Goal: Task Accomplishment & Management: Complete application form

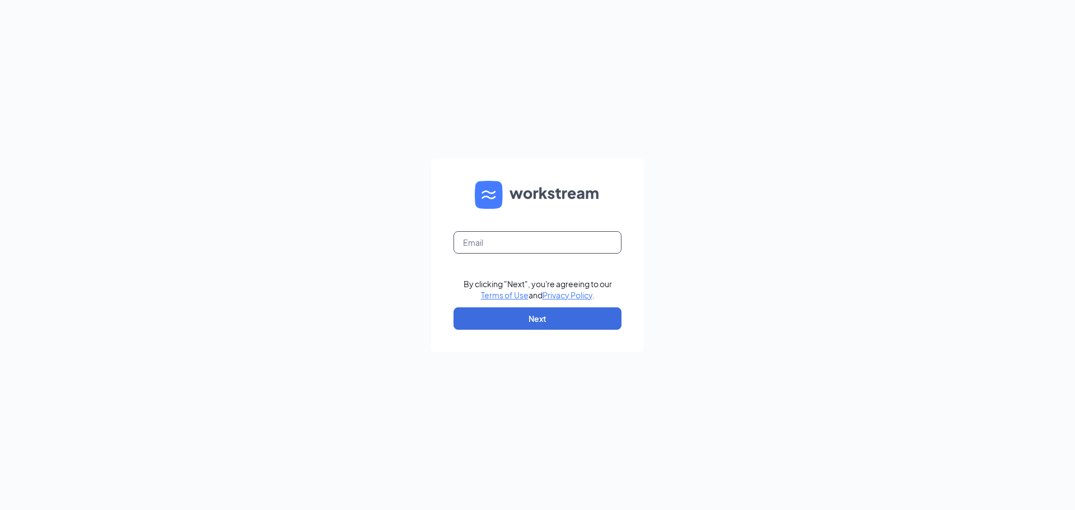
click at [530, 243] on input "text" at bounding box center [537, 242] width 168 height 22
type input "[EMAIL_ADDRESS][DOMAIN_NAME]"
click at [561, 315] on button "Next" at bounding box center [537, 318] width 168 height 22
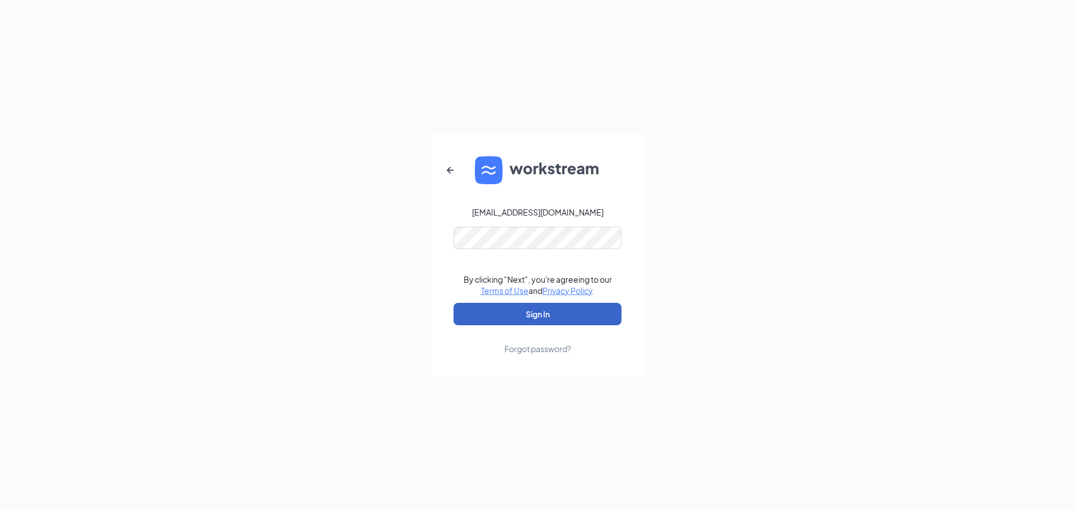
click at [575, 309] on button "Sign In" at bounding box center [537, 314] width 168 height 22
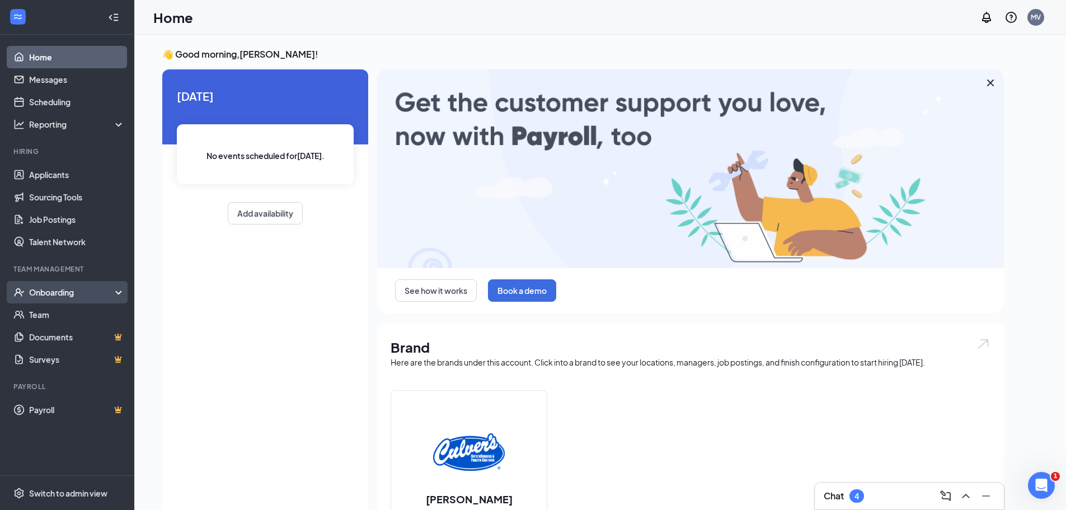
click at [74, 292] on div "Onboarding" at bounding box center [72, 292] width 86 height 11
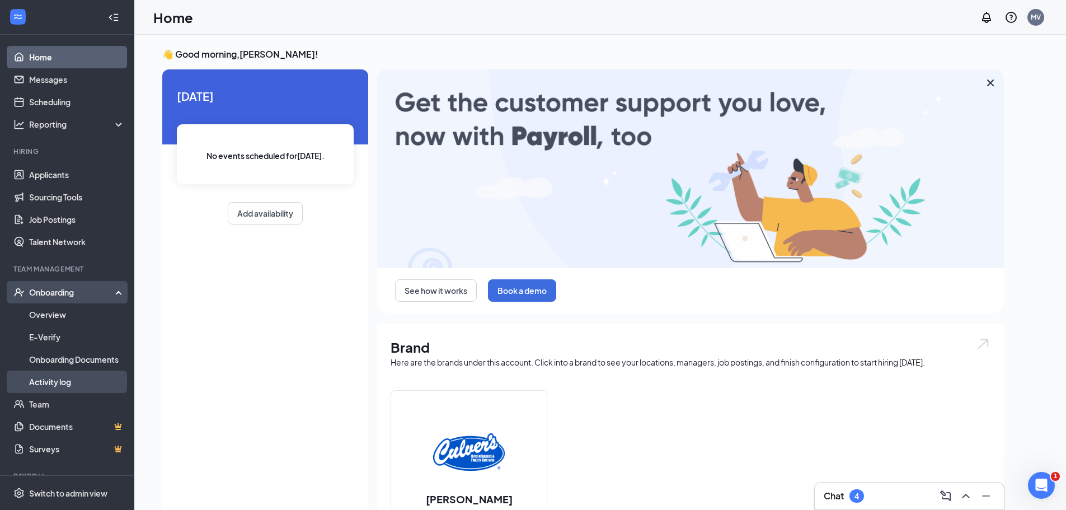
click at [65, 379] on link "Activity log" at bounding box center [77, 381] width 96 height 22
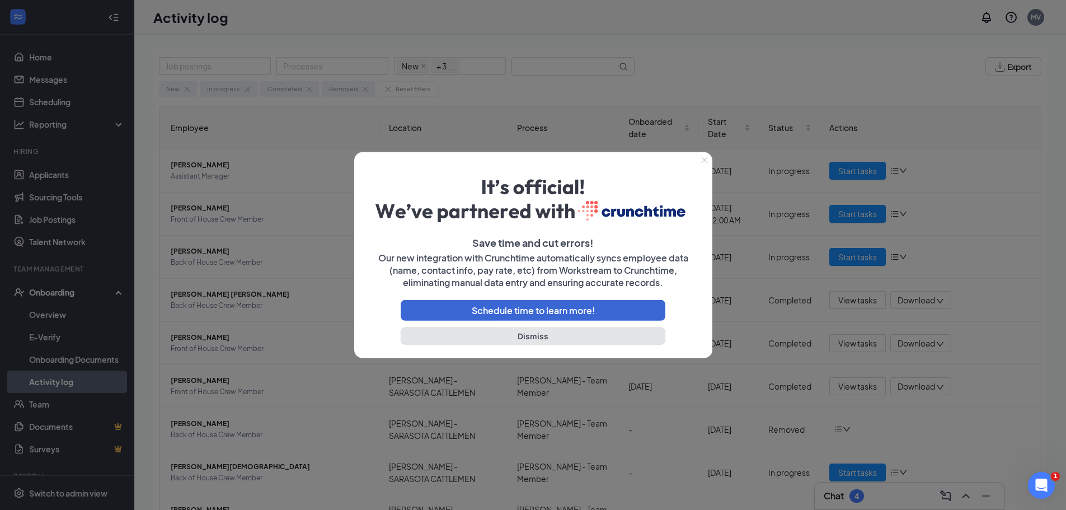
click at [556, 336] on button "Dismiss" at bounding box center [533, 335] width 265 height 17
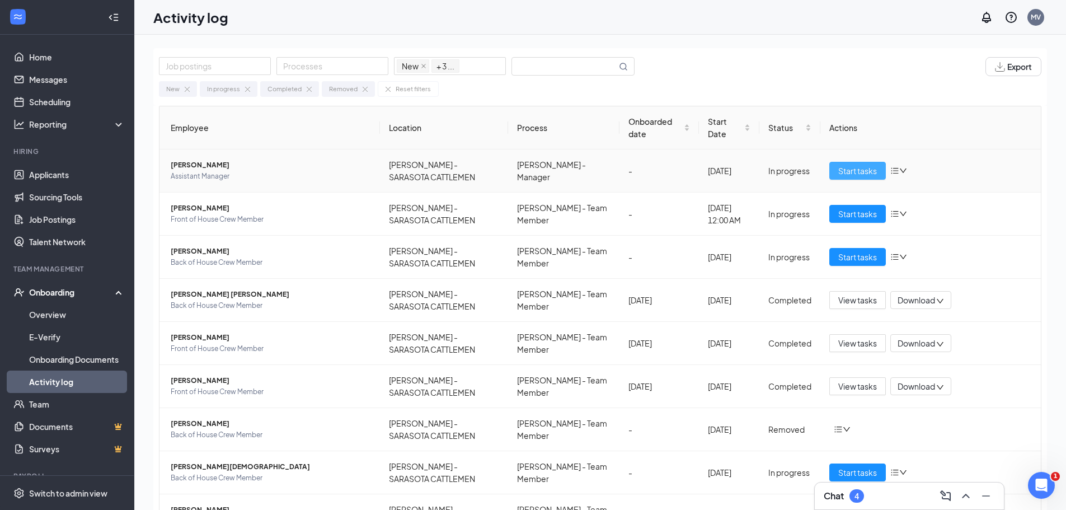
click at [861, 174] on span "Start tasks" at bounding box center [857, 171] width 39 height 12
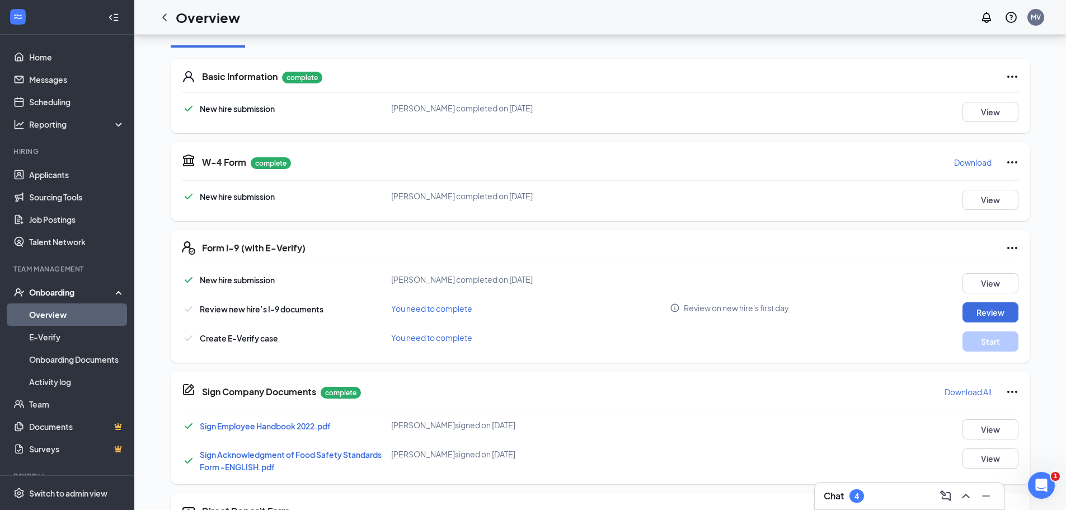
scroll to position [168, 0]
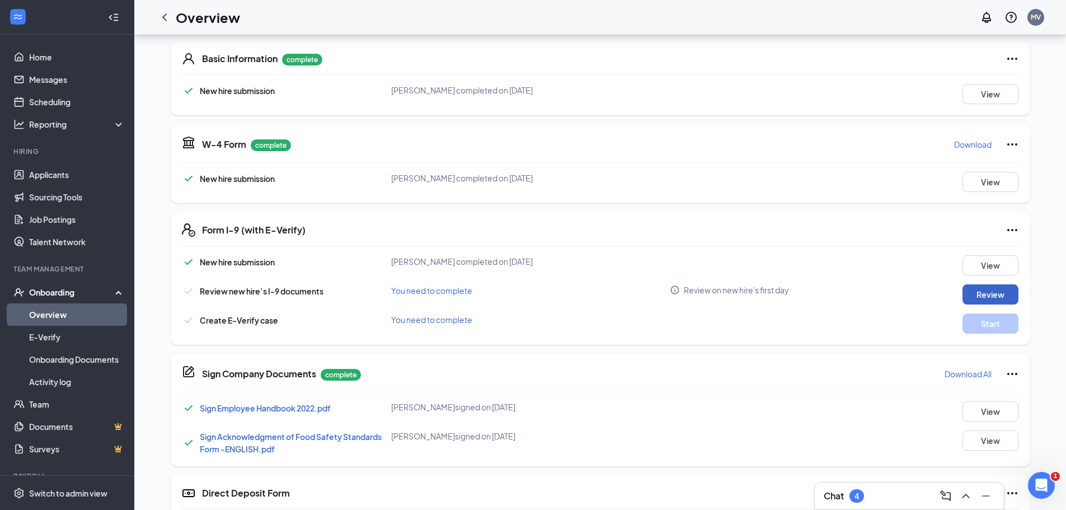
click at [992, 297] on button "Review" at bounding box center [991, 294] width 56 height 20
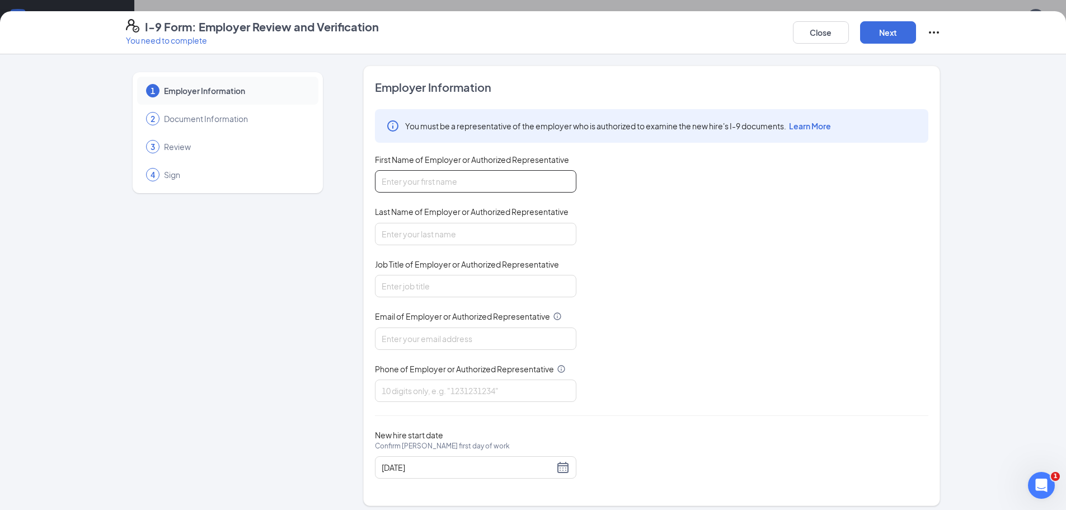
click at [500, 179] on input "First Name of Employer or Authorized Representative" at bounding box center [475, 181] width 201 height 22
type input "M"
type input "Margo"
type input "Valenzuela"
click at [425, 288] on input "Job Title of Employer or Authorized Representative" at bounding box center [475, 286] width 201 height 22
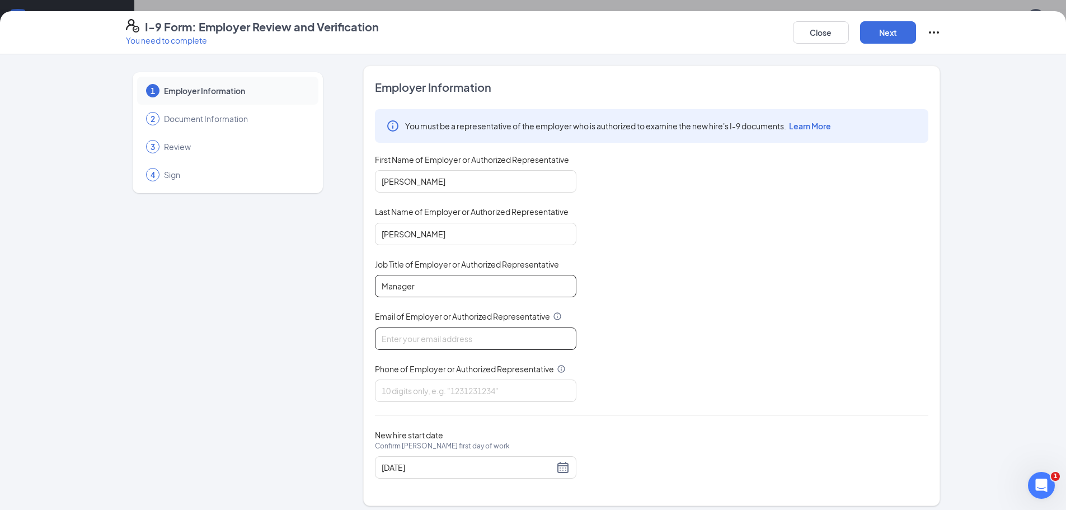
type input "Manager"
click at [485, 337] on input "Email of Employer or Authorized Representative" at bounding box center [475, 338] width 201 height 22
type input "culverssarasota1@gmail.com"
click at [482, 387] on input "Phone of Employer or Authorized Representative" at bounding box center [475, 390] width 201 height 22
type input "9413428999"
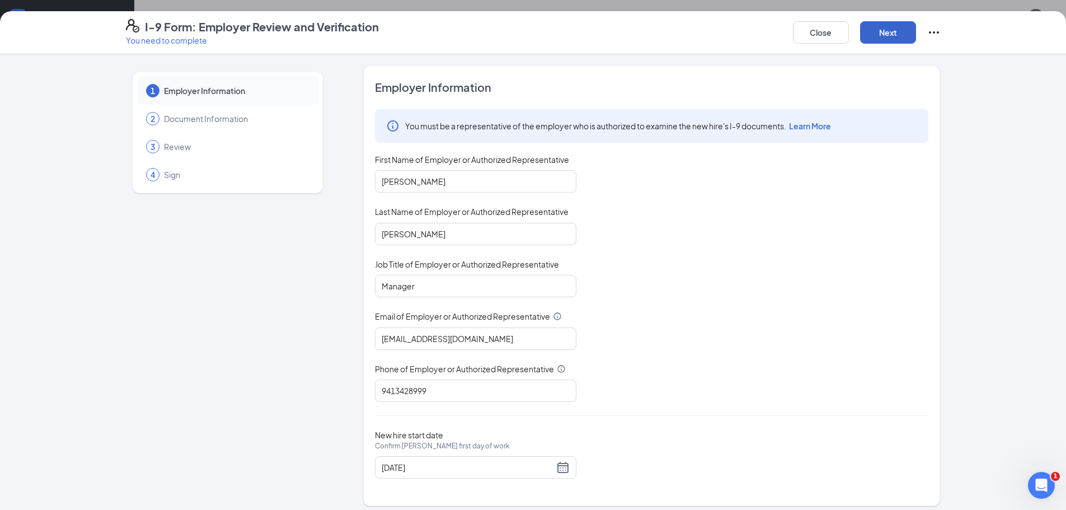
click at [899, 30] on button "Next" at bounding box center [888, 32] width 56 height 22
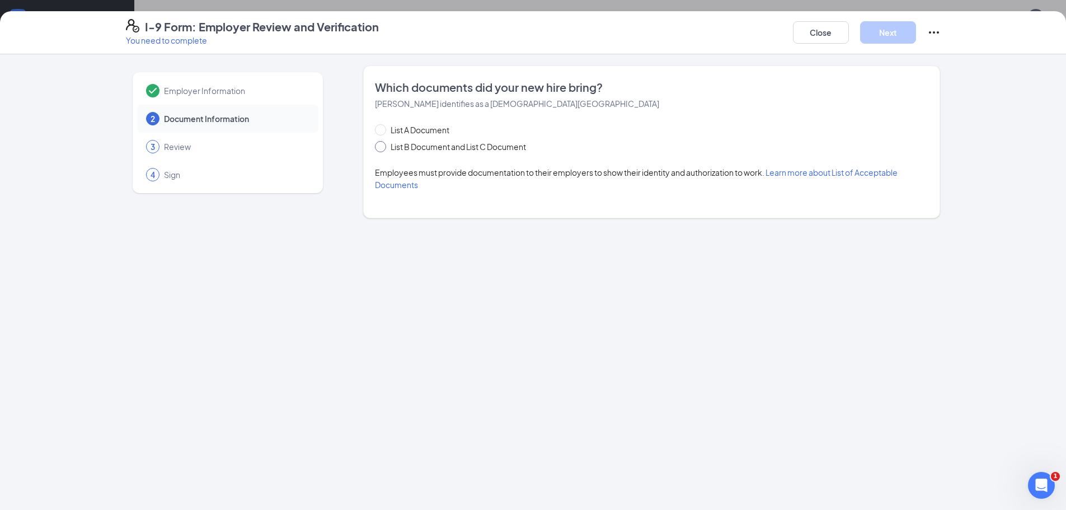
click at [382, 148] on input "List B Document and List C Document" at bounding box center [379, 145] width 8 height 8
radio input "true"
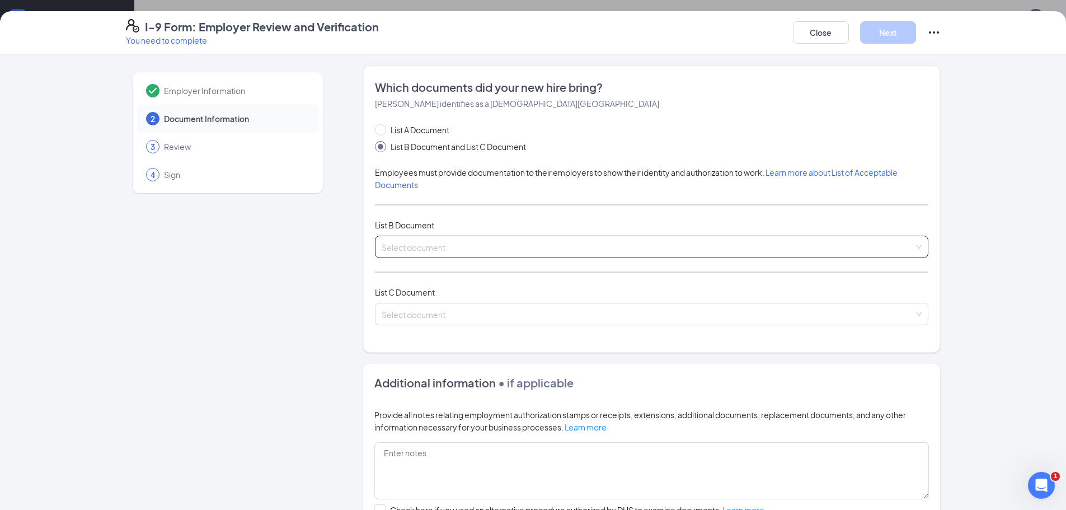
click at [904, 246] on input "search" at bounding box center [648, 244] width 532 height 17
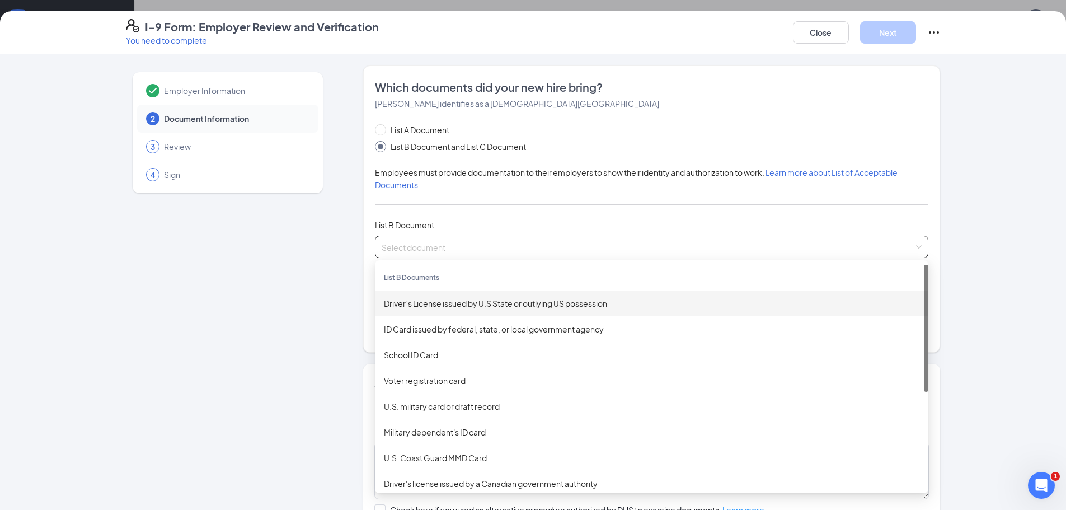
click at [440, 306] on div "Driver’s License issued by U.S State or outlying US possession" at bounding box center [652, 303] width 536 height 12
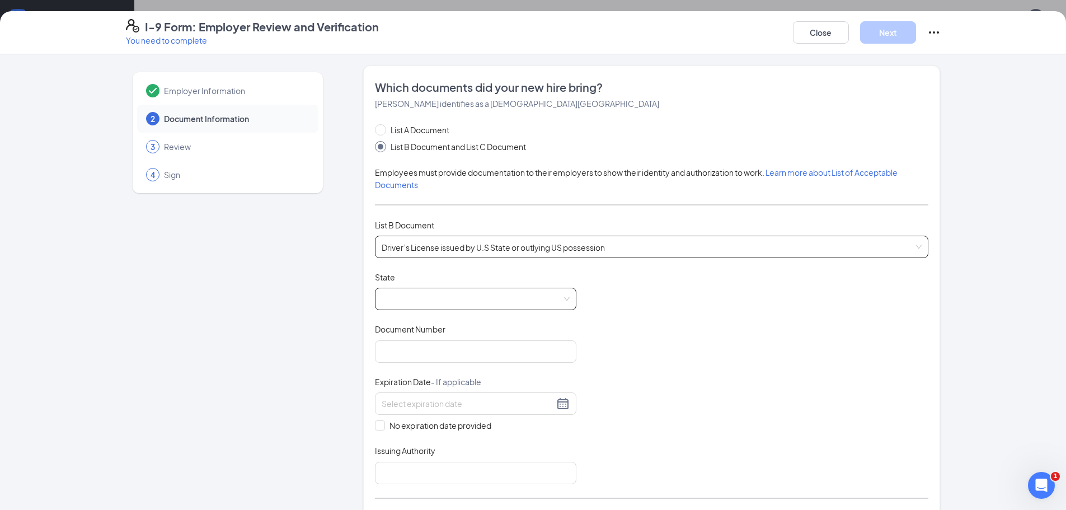
click at [562, 297] on span at bounding box center [476, 298] width 188 height 21
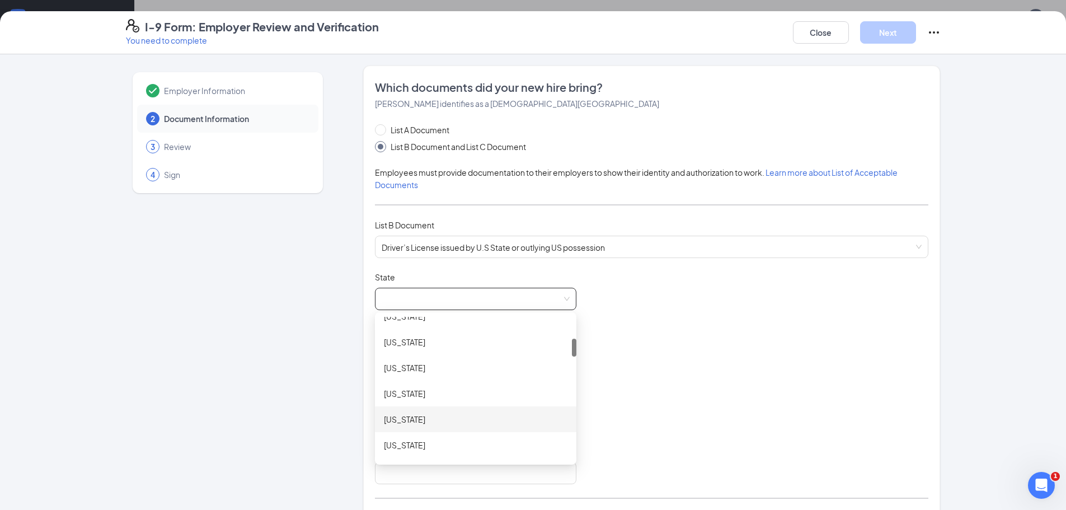
click at [474, 420] on div "Florida" at bounding box center [476, 419] width 184 height 12
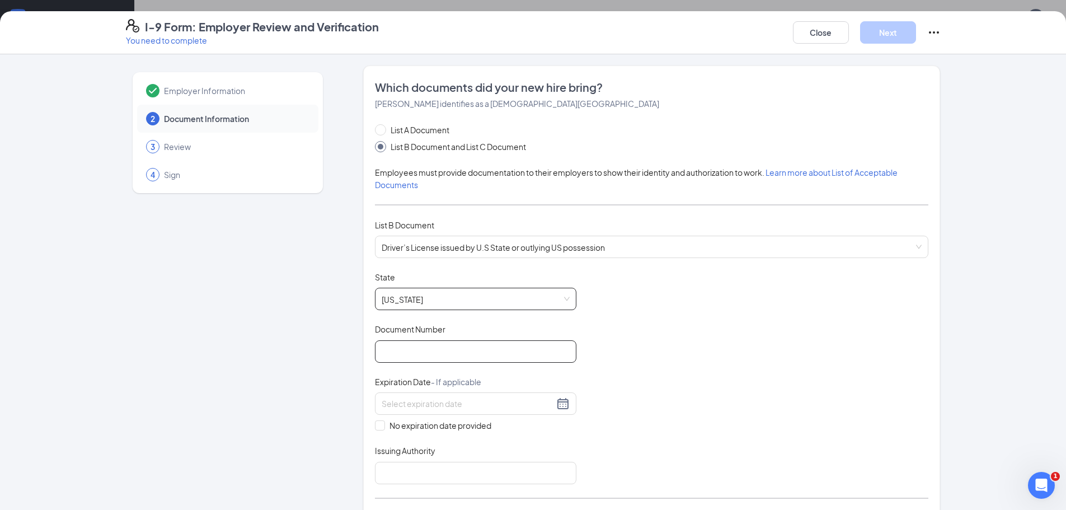
click at [484, 349] on input "Document Number" at bounding box center [475, 351] width 201 height 22
type input "Q236-136-33-800-0"
click at [559, 405] on div at bounding box center [476, 403] width 188 height 13
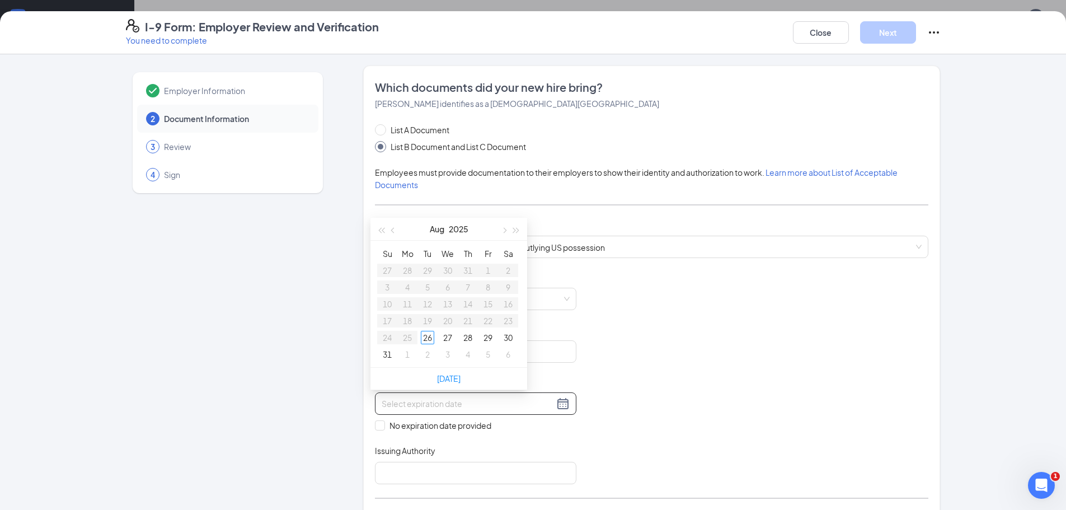
type input "09/03/2025"
type input "08/30/2025"
click at [700, 385] on div "Document Title Driver’s License issued by U.S State or outlying US possession S…" at bounding box center [652, 377] width 554 height 213
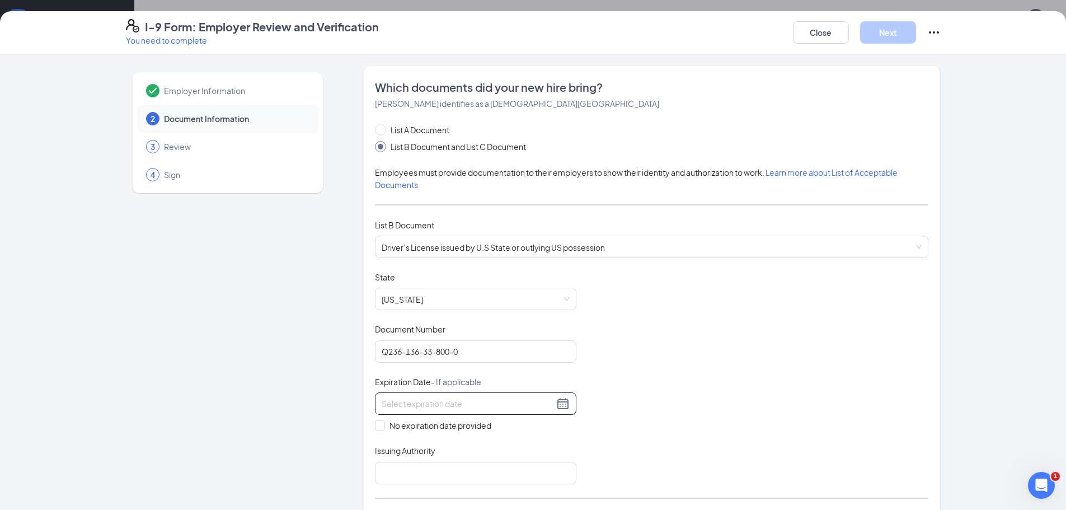
click at [559, 406] on div at bounding box center [476, 403] width 188 height 13
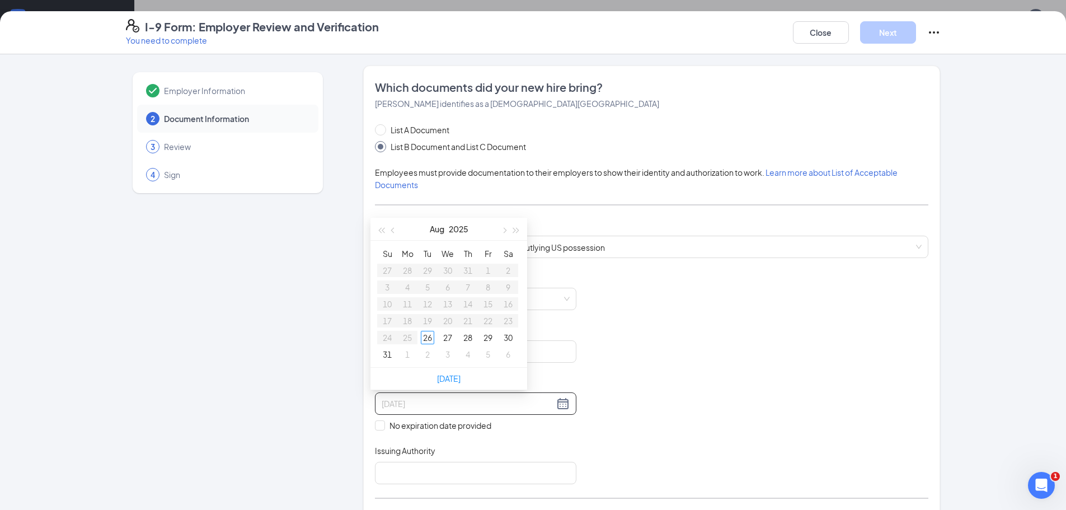
type input "09/06/2025"
click at [529, 407] on input at bounding box center [468, 403] width 172 height 12
type input "06/21/2034"
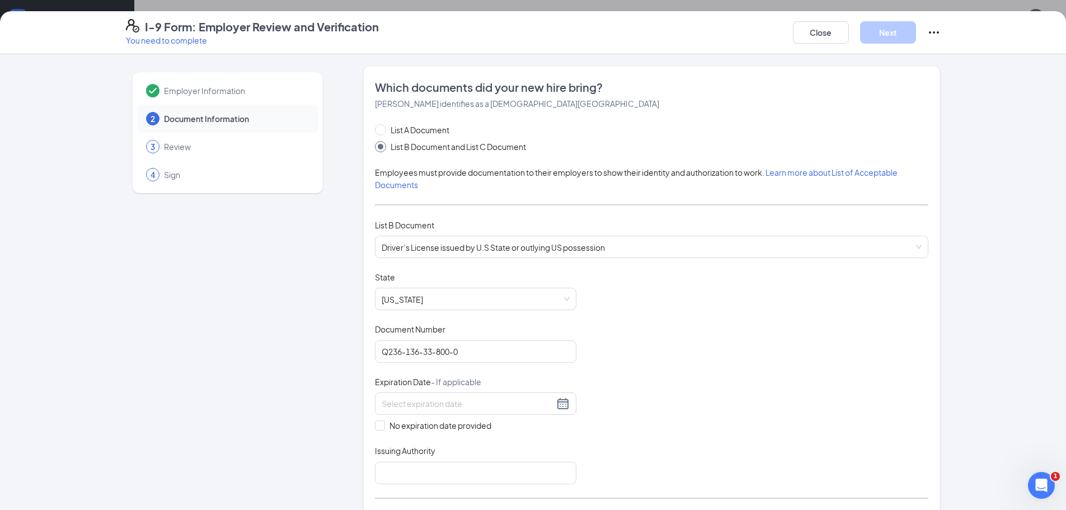
click at [626, 426] on div "Document Title Driver’s License issued by U.S State or outlying US possession S…" at bounding box center [652, 377] width 554 height 213
click at [556, 406] on div at bounding box center [476, 403] width 188 height 13
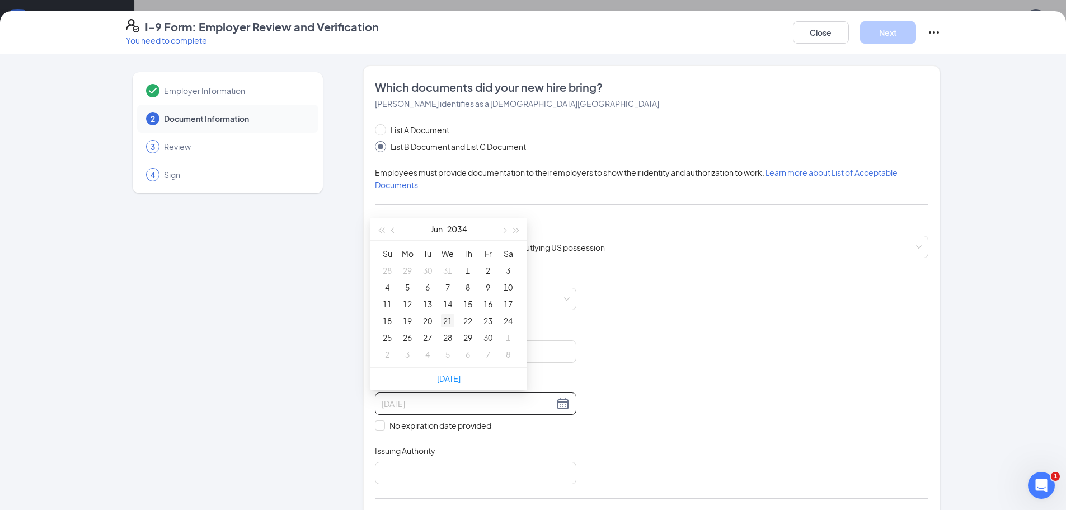
type input "06/21/2034"
click at [448, 321] on div "21" at bounding box center [447, 320] width 13 height 13
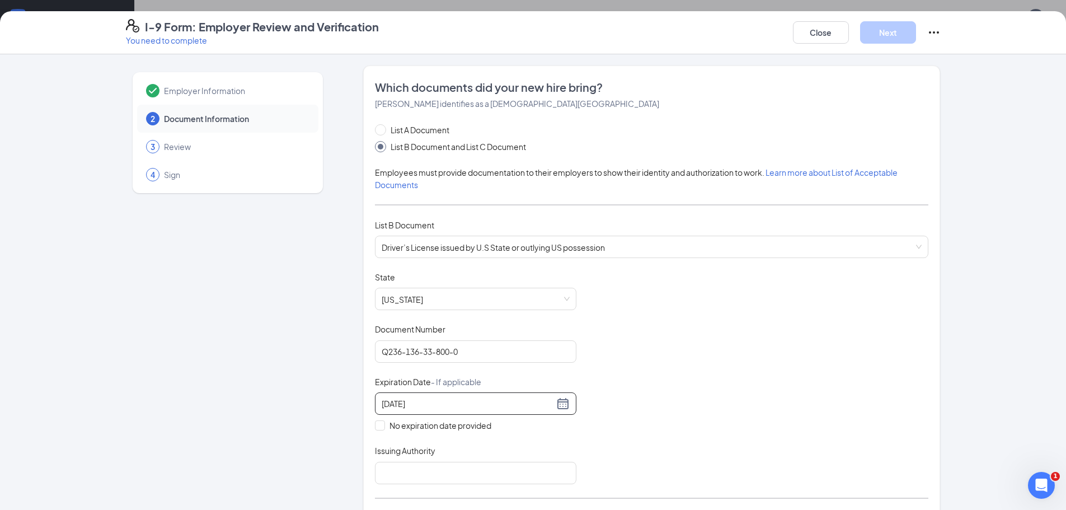
click at [613, 434] on div "Document Title Driver’s License issued by U.S State or outlying US possession S…" at bounding box center [652, 377] width 554 height 213
click at [536, 465] on input "Issuing Authority" at bounding box center [475, 473] width 201 height 22
type input "FL"
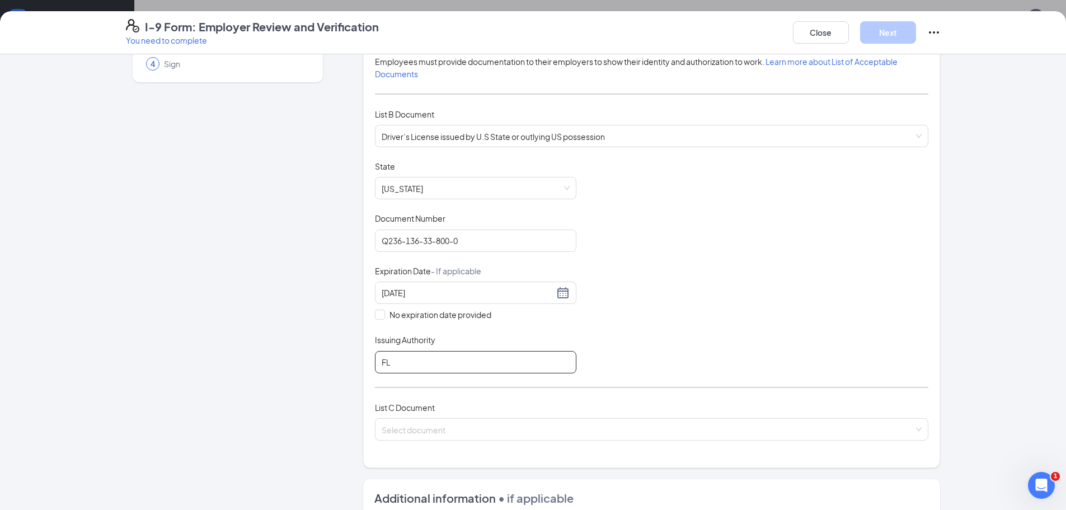
scroll to position [112, 0]
click at [915, 434] on div "Select document" at bounding box center [652, 428] width 554 height 22
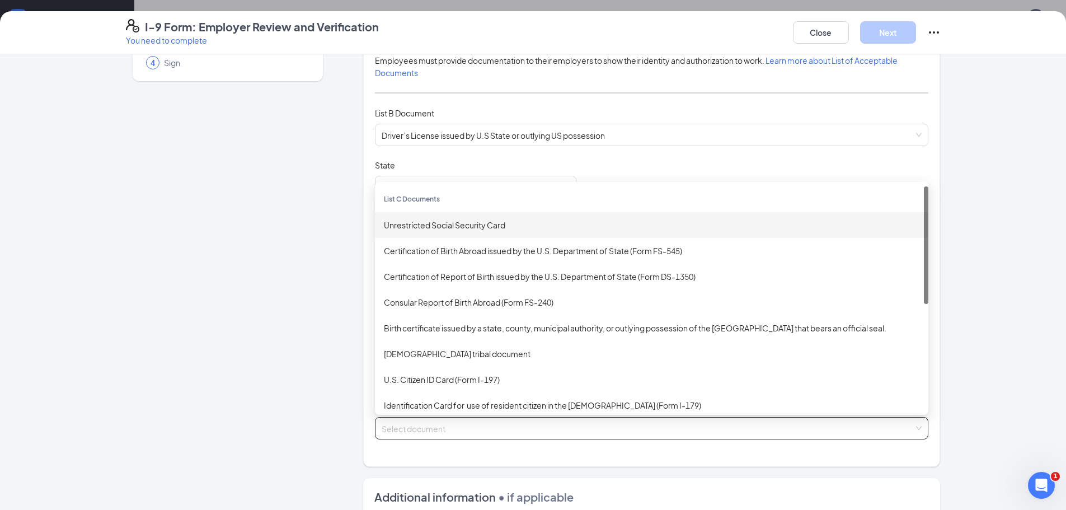
click at [467, 228] on div "Unrestricted Social Security Card" at bounding box center [652, 225] width 536 height 12
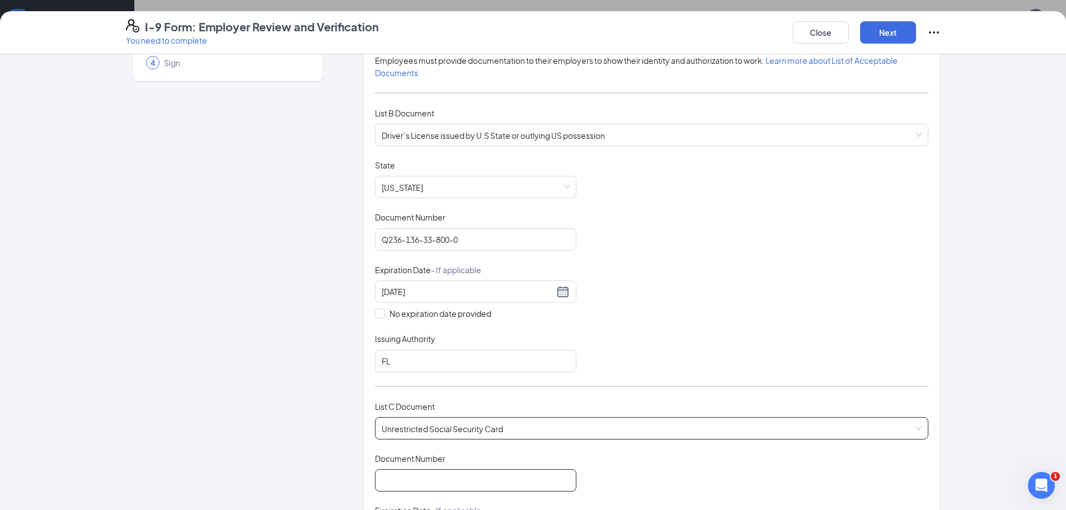
click at [469, 478] on input "Document Number" at bounding box center [475, 480] width 201 height 22
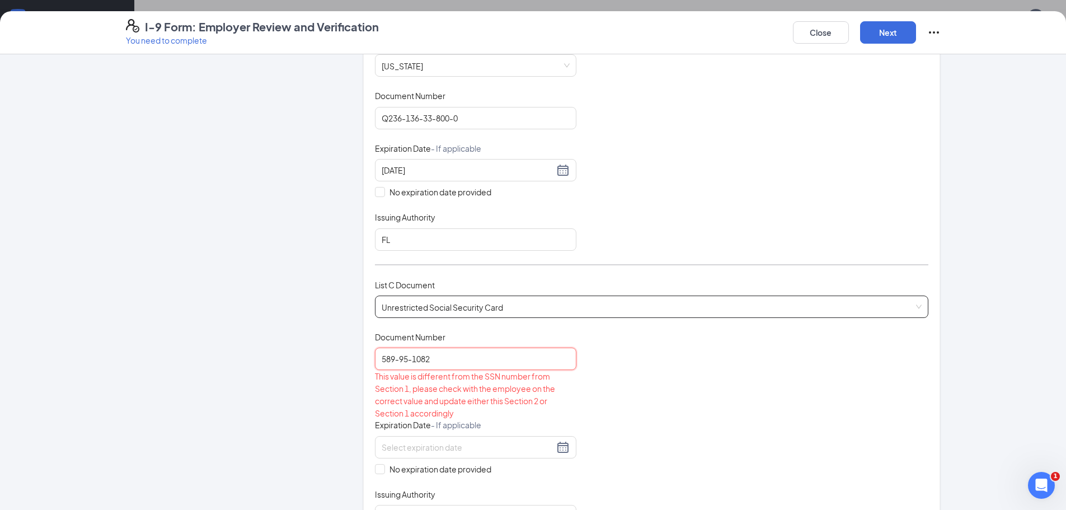
scroll to position [336, 0]
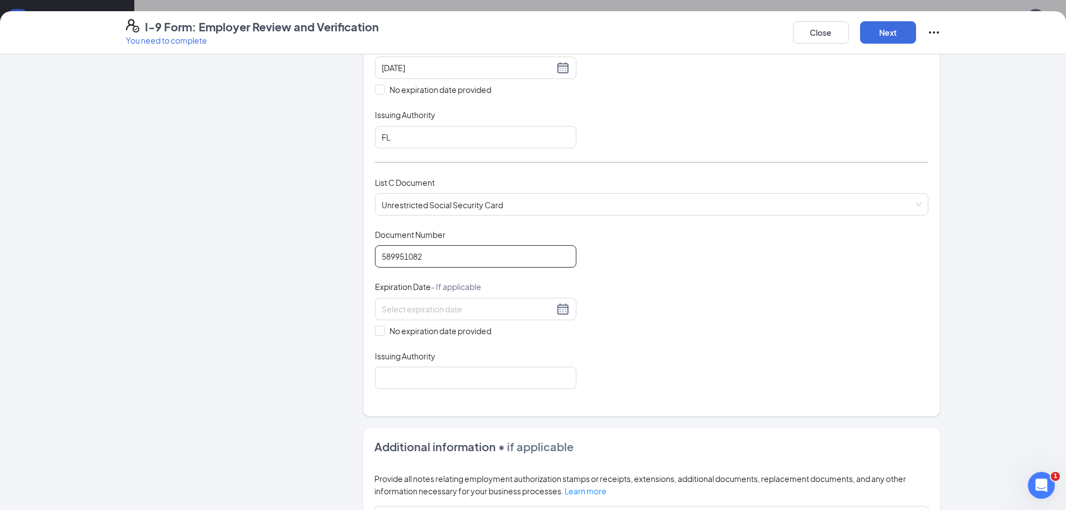
type input "589951082"
click at [482, 262] on input "589951082" at bounding box center [475, 256] width 201 height 22
drag, startPoint x: 372, startPoint y: 330, endPoint x: 394, endPoint y: 346, distance: 27.2
click at [375, 331] on input "No expiration date provided" at bounding box center [379, 330] width 8 height 8
checkbox input "true"
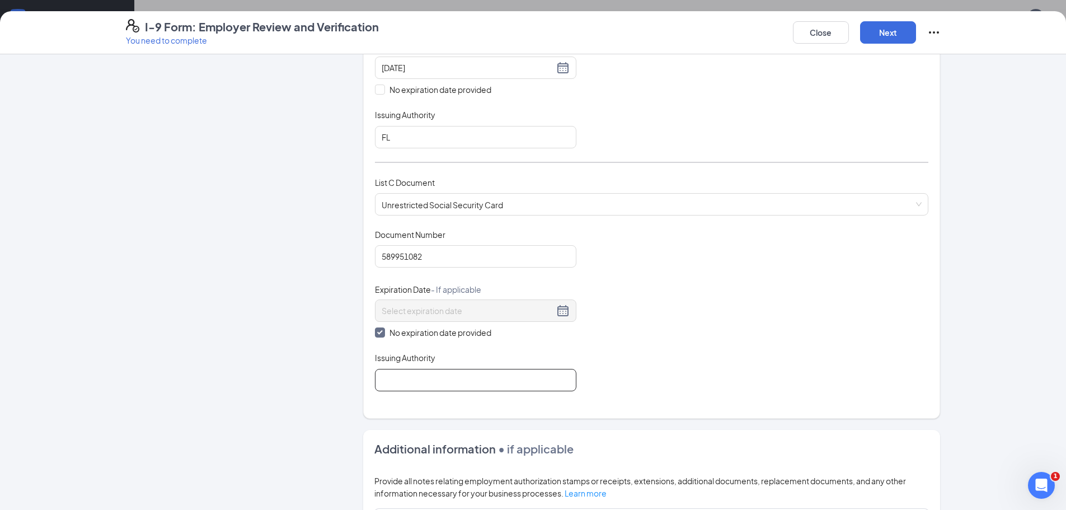
click at [459, 386] on input "Issuing Authority" at bounding box center [475, 380] width 201 height 22
type input "Social Security Administration"
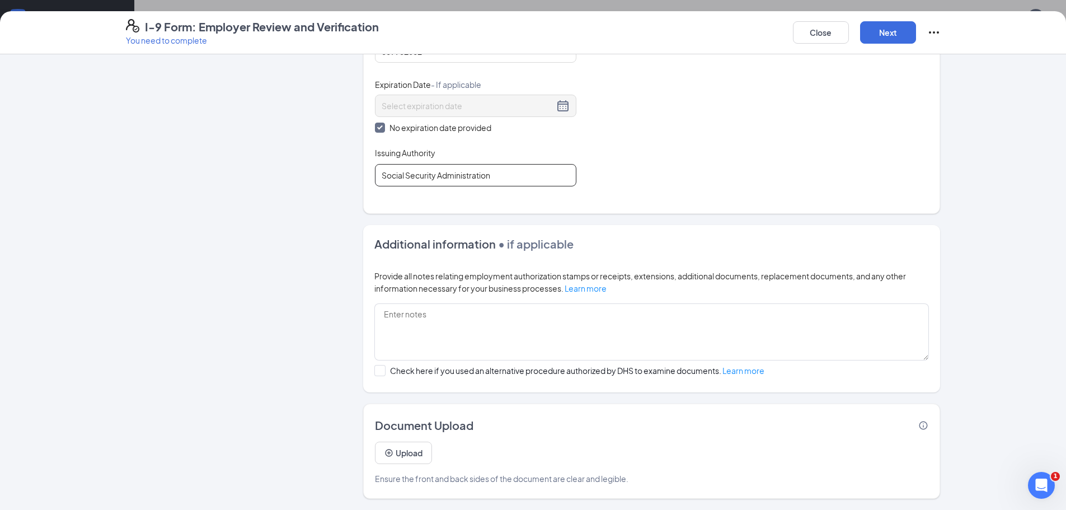
scroll to position [221, 0]
click at [898, 34] on button "Next" at bounding box center [888, 32] width 56 height 22
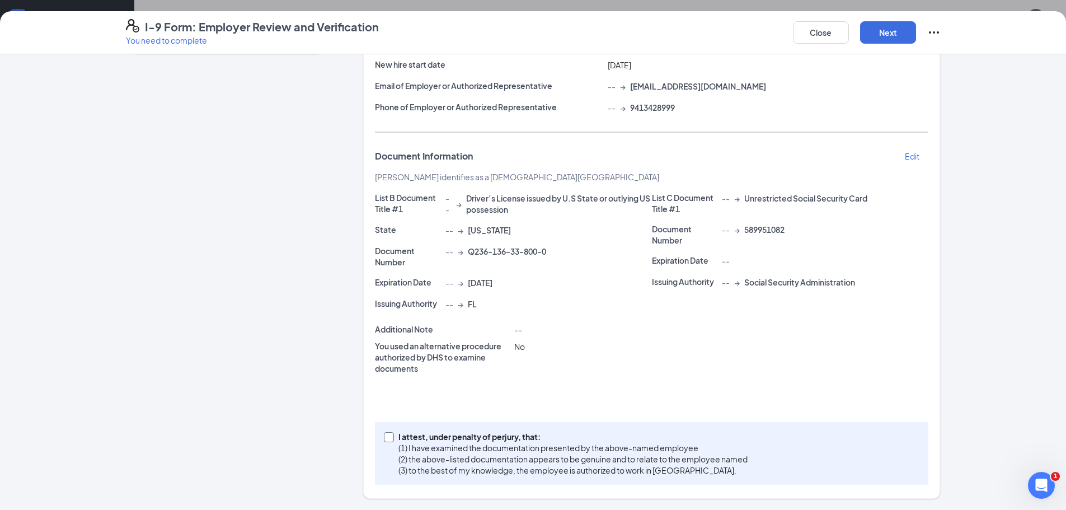
click at [384, 438] on input "I attest, under penalty of perjury, that: (1) I have examined the documentation…" at bounding box center [388, 436] width 8 height 8
checkbox input "true"
click at [903, 35] on button "Next" at bounding box center [888, 32] width 56 height 22
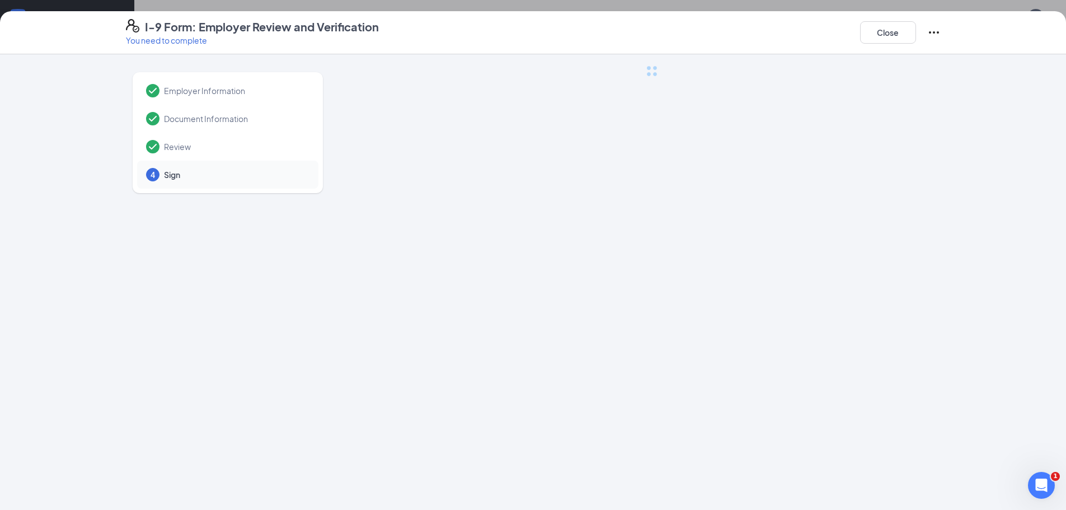
scroll to position [0, 0]
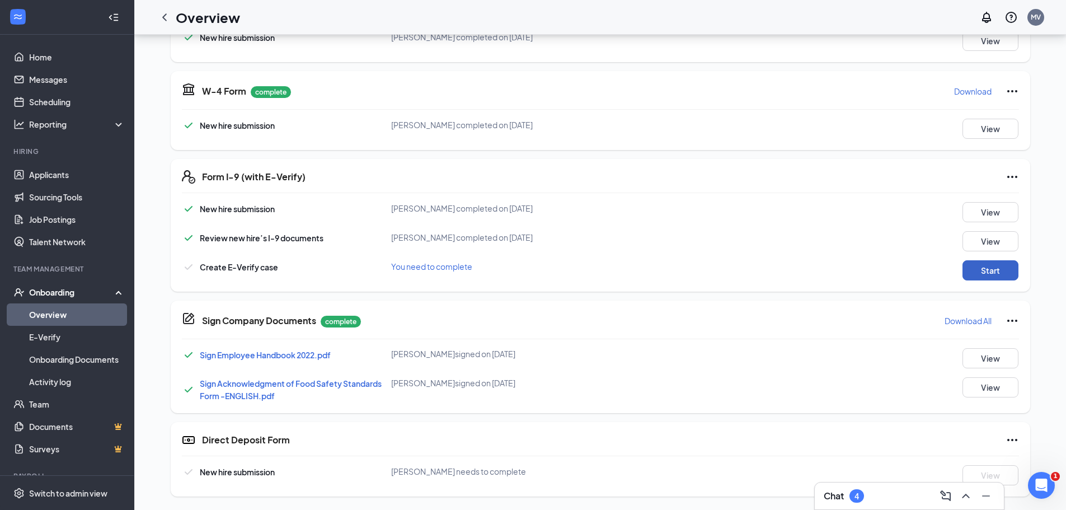
click at [998, 274] on button "Start" at bounding box center [991, 270] width 56 height 20
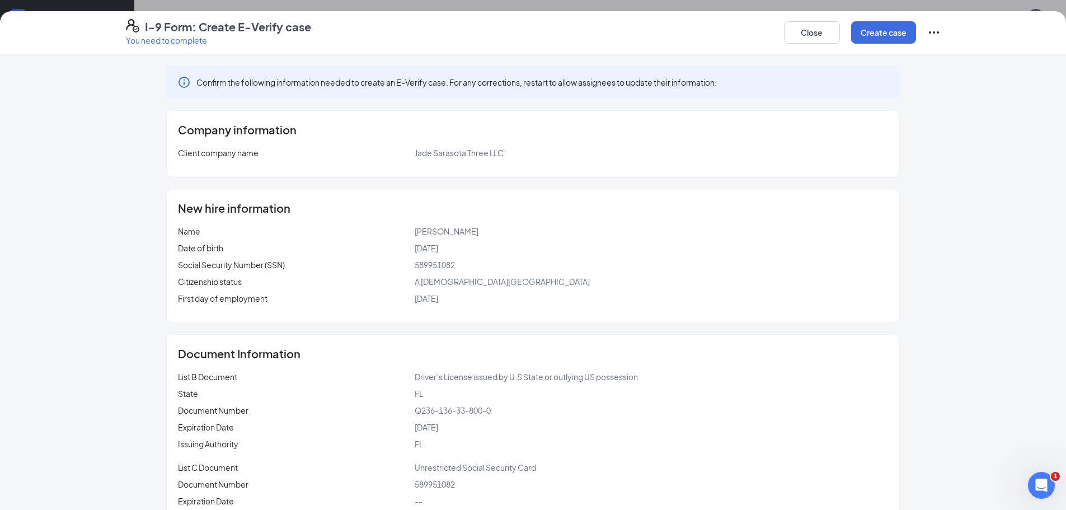
scroll to position [44, 0]
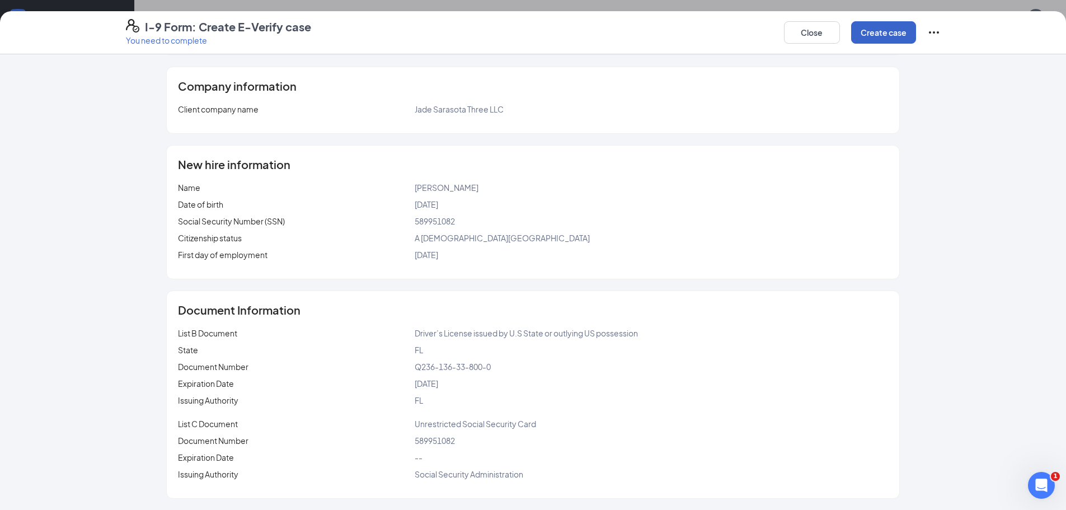
click at [879, 32] on button "Create case" at bounding box center [883, 32] width 65 height 22
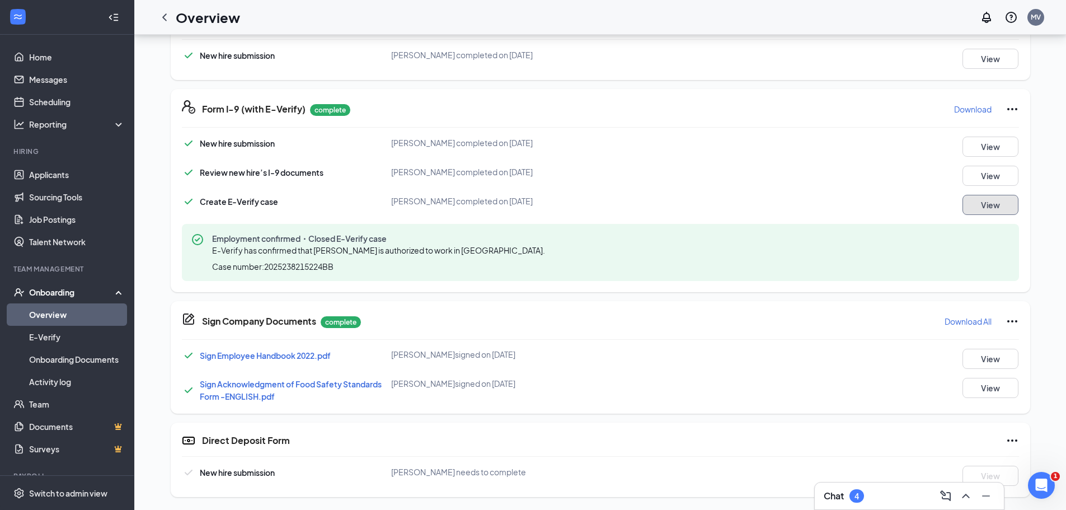
scroll to position [292, 0]
click at [745, 447] on div "Direct Deposit Form New hire submission Tyler J Quattlander needs to complete V…" at bounding box center [601, 459] width 860 height 74
click at [1037, 485] on icon "Open Intercom Messenger" at bounding box center [1040, 484] width 18 height 18
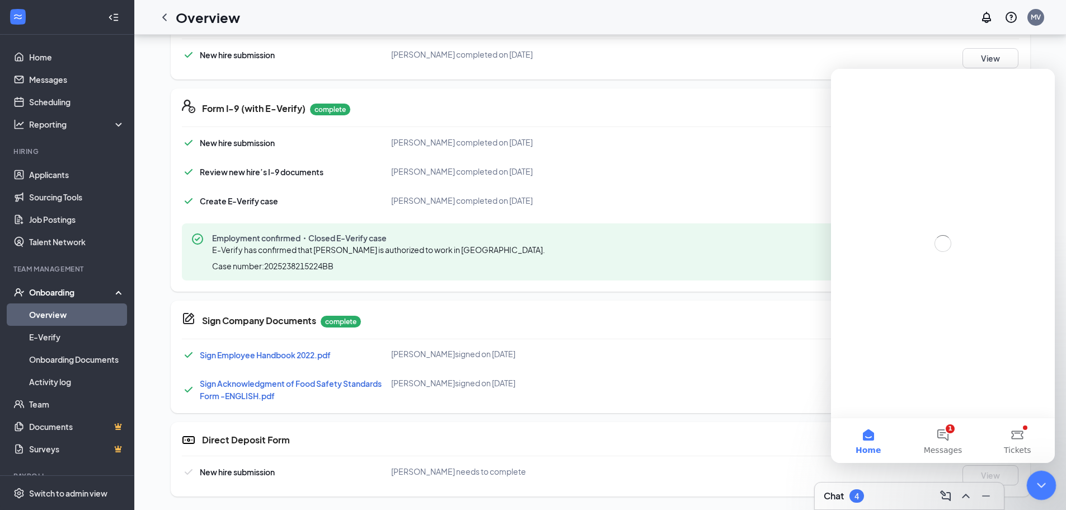
scroll to position [0, 0]
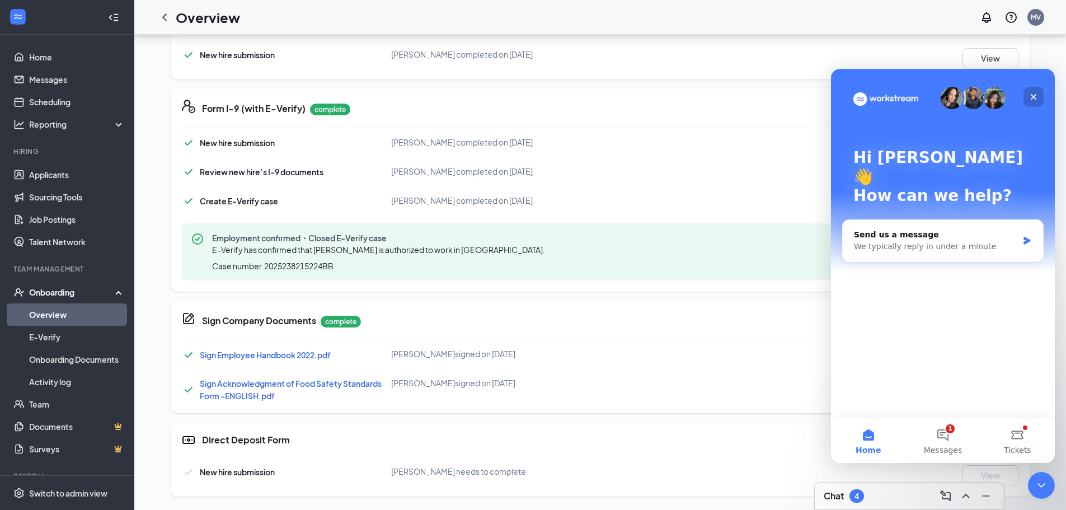
click at [1030, 95] on icon "Close" at bounding box center [1033, 96] width 9 height 9
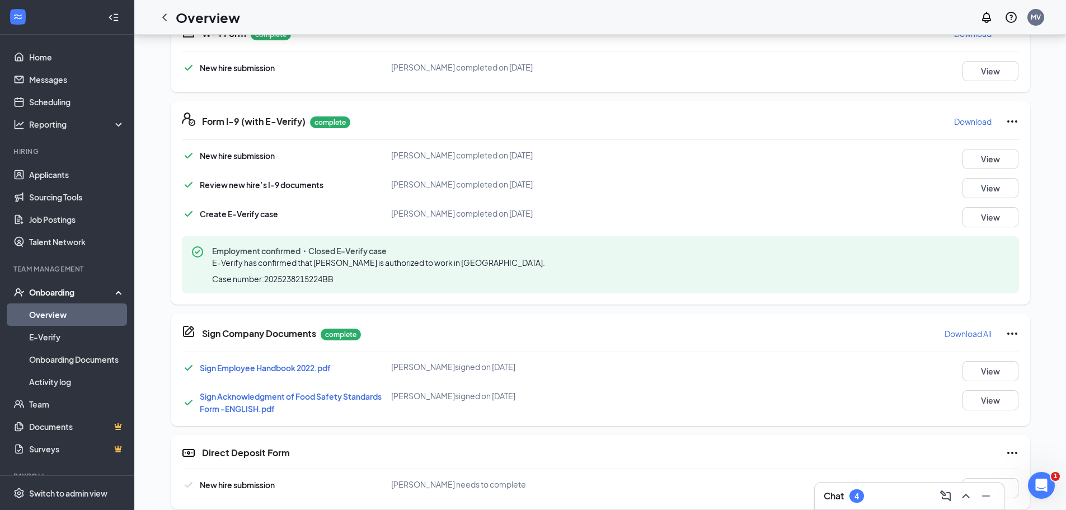
scroll to position [292, 0]
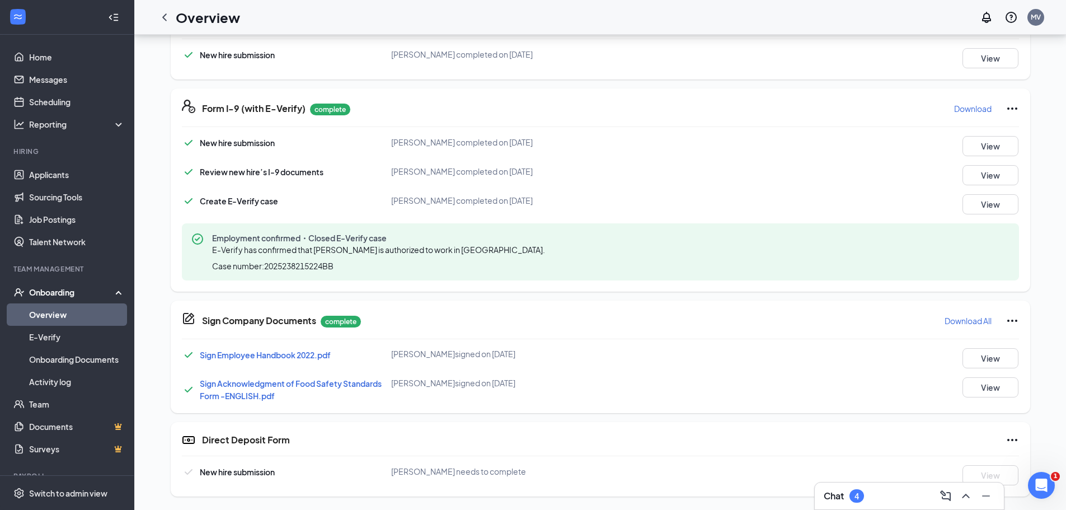
drag, startPoint x: 1068, startPoint y: 180, endPoint x: 16, endPoint y: 17, distance: 1064.7
